Goal: Transaction & Acquisition: Purchase product/service

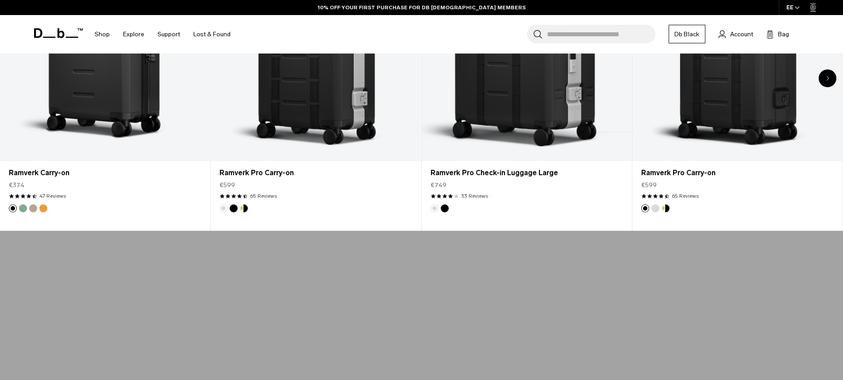
scroll to position [752, 0]
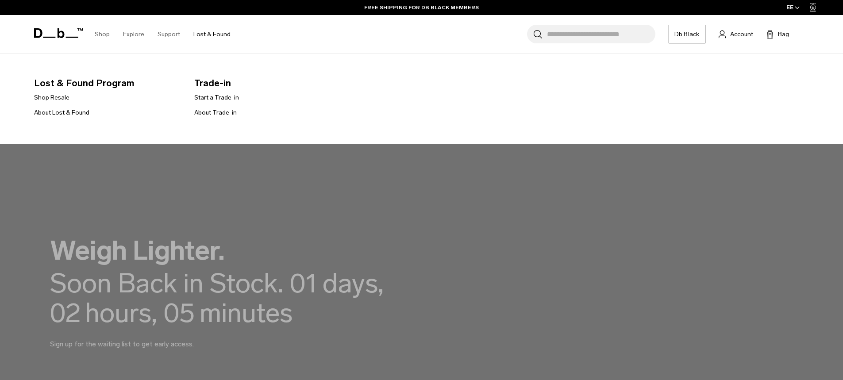
click at [60, 97] on link "Shop Resale" at bounding box center [51, 97] width 35 height 9
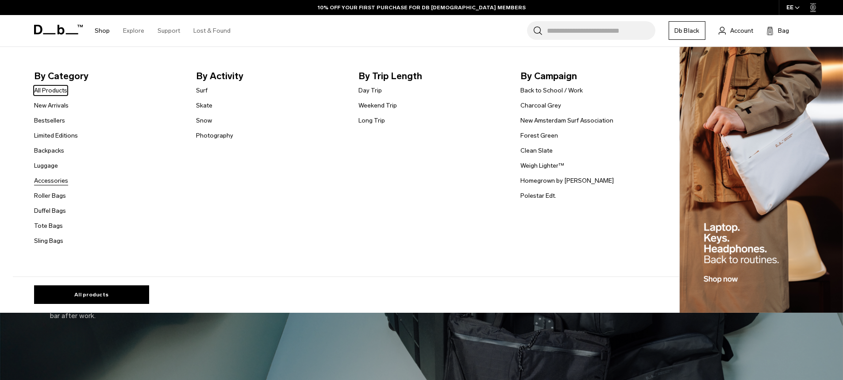
click at [55, 179] on link "Accessories" at bounding box center [51, 180] width 34 height 9
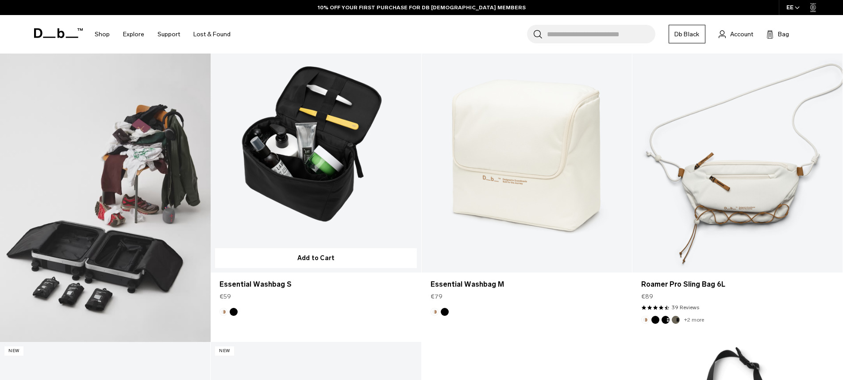
scroll to position [531, 0]
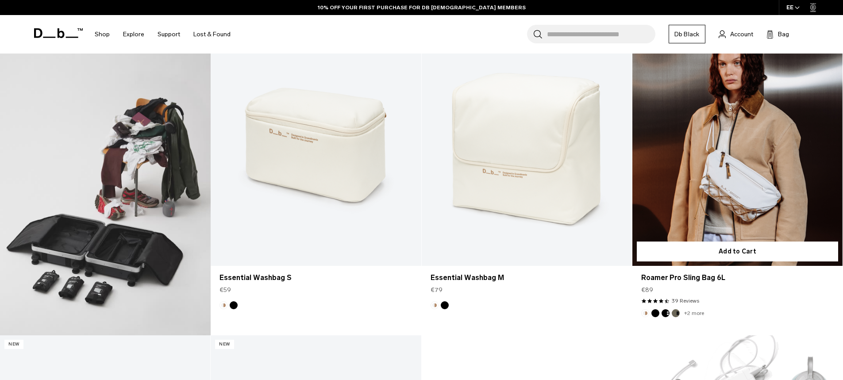
click at [733, 183] on link "Roamer Pro Sling Bag 6L" at bounding box center [737, 149] width 210 height 234
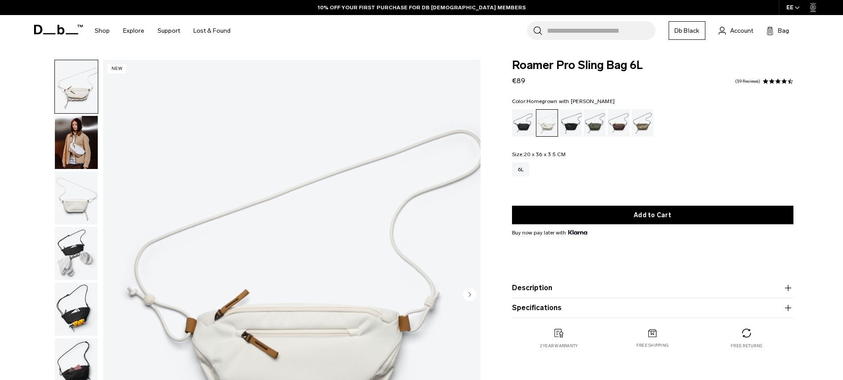
click at [619, 130] on div "Homegrown with Lu" at bounding box center [618, 122] width 23 height 27
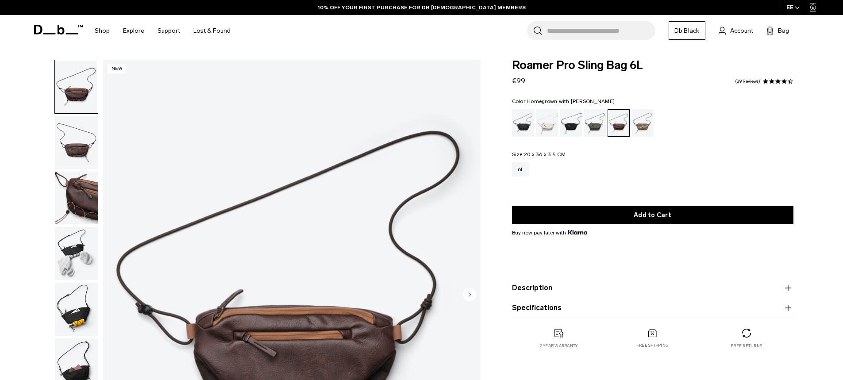
click at [651, 81] on div "Roamer Pro Sling Bag 6L €99 4.7 star rating 39 Reviews" at bounding box center [652, 73] width 281 height 27
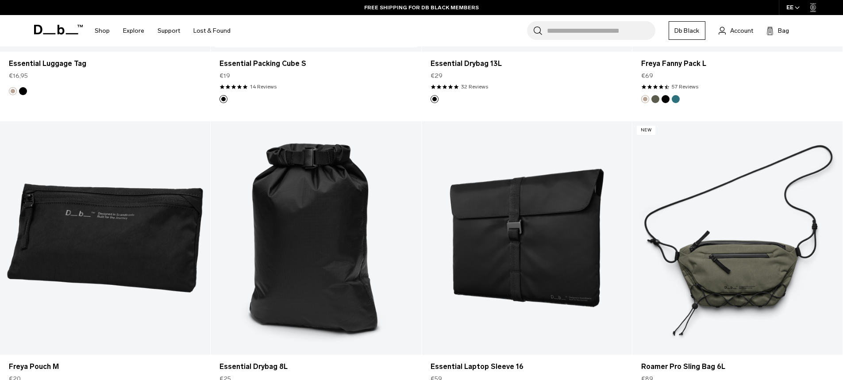
scroll to position [2422, 0]
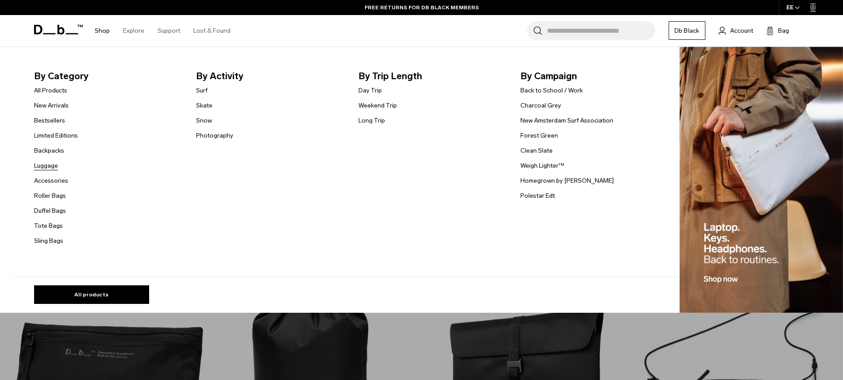
click at [51, 162] on link "Luggage" at bounding box center [46, 165] width 24 height 9
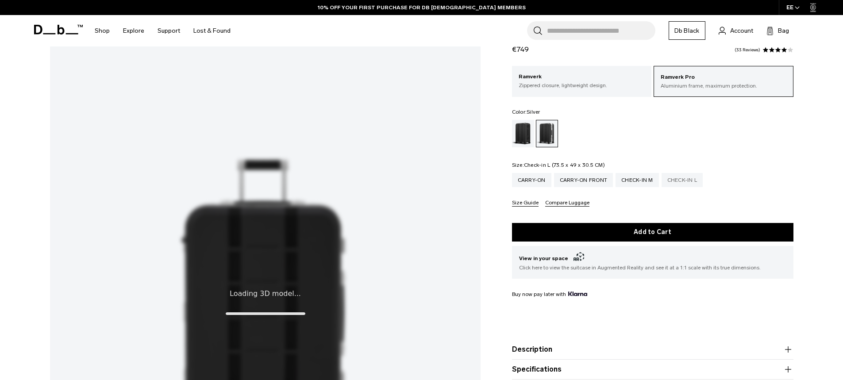
click at [693, 181] on div "Check-in L" at bounding box center [682, 180] width 42 height 14
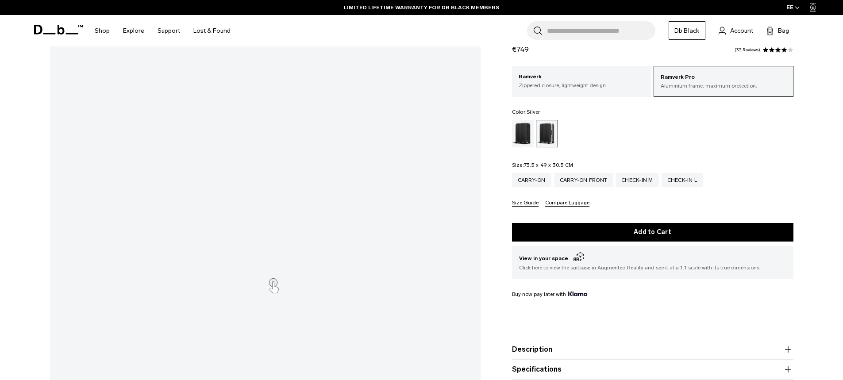
scroll to position [88, 0]
